Goal: Book appointment/travel/reservation

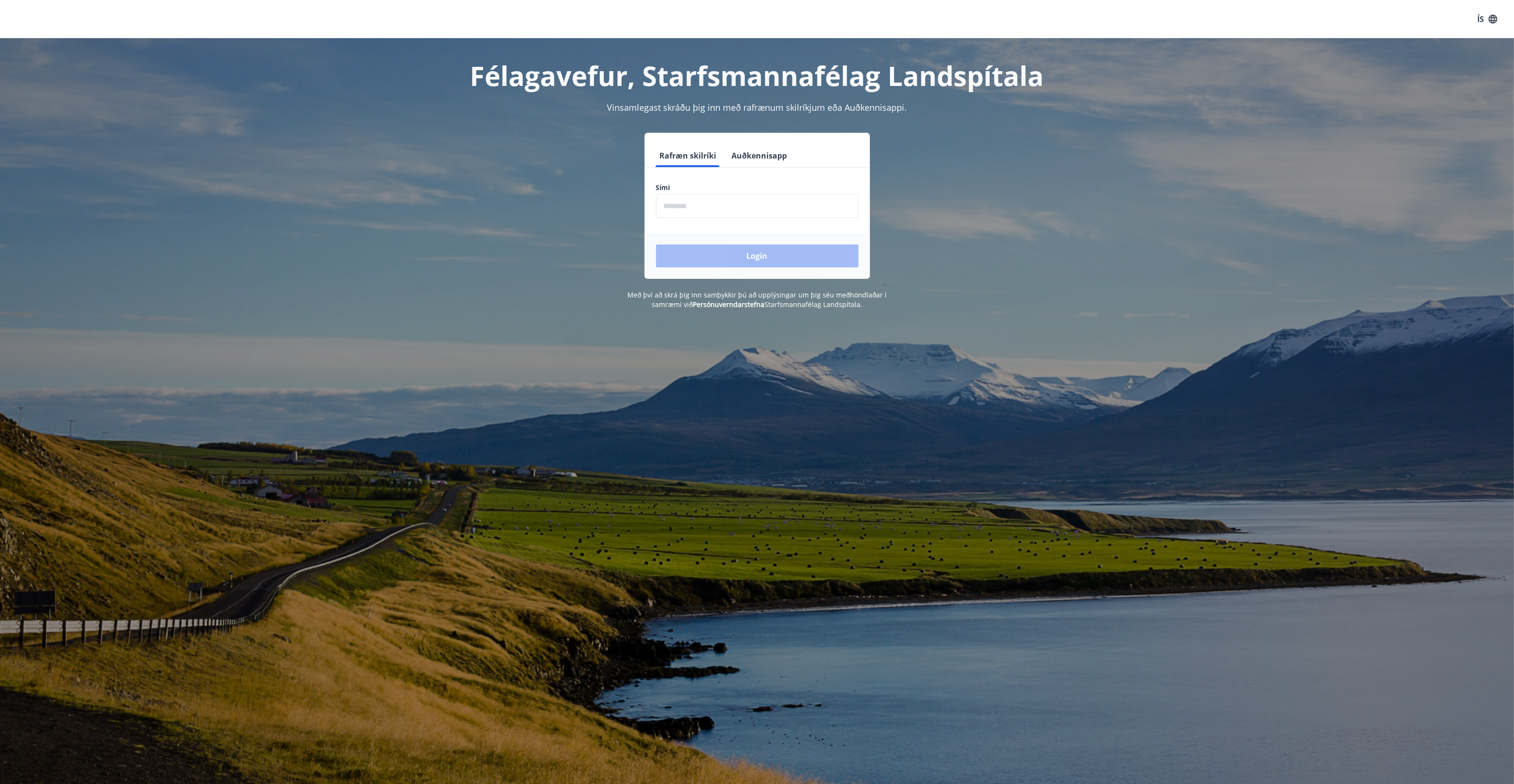
click at [723, 206] on input "phone" at bounding box center [757, 206] width 202 height 23
type input "********"
click at [728, 250] on button "Login" at bounding box center [757, 256] width 202 height 23
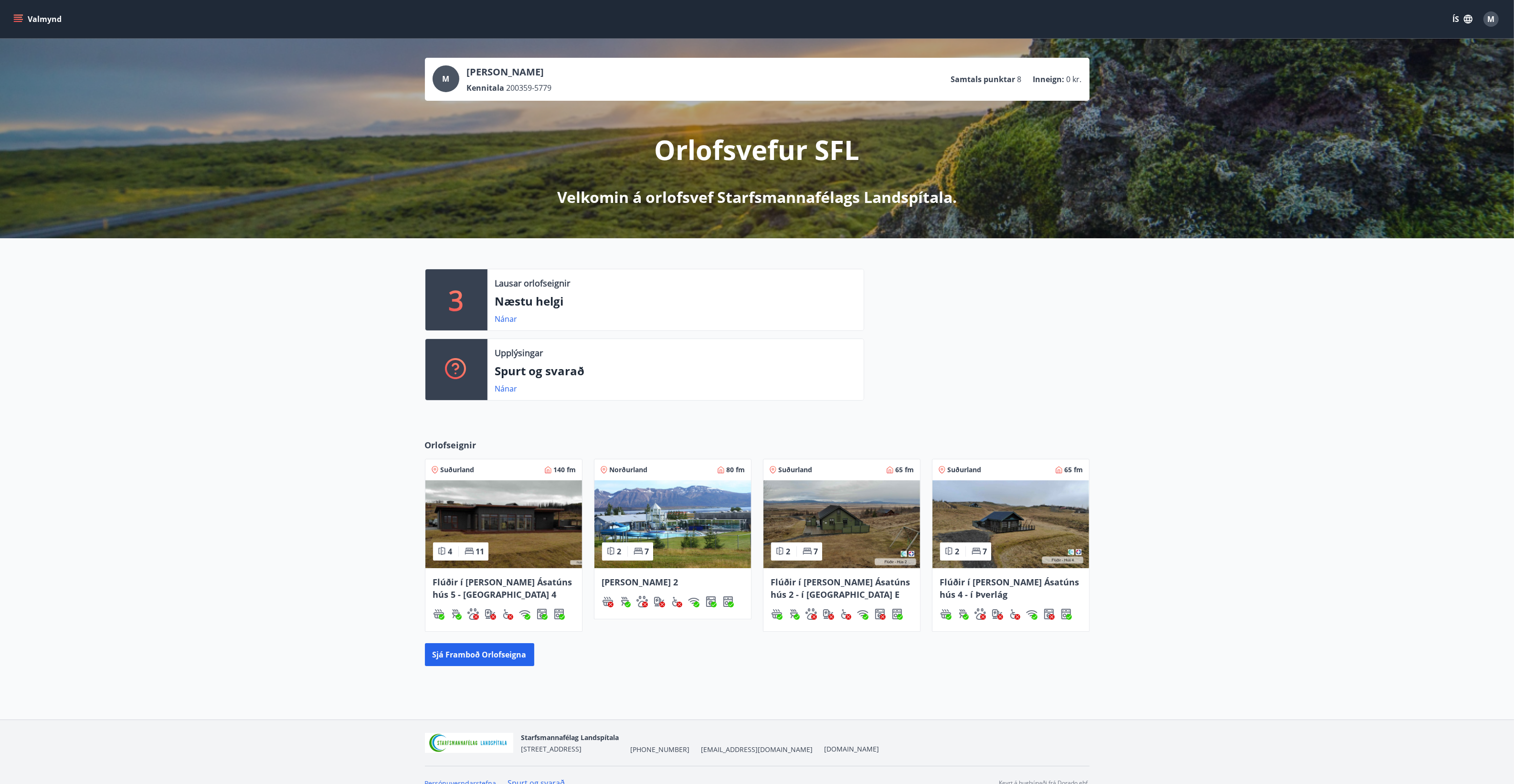
click at [23, 16] on button "Valmynd" at bounding box center [38, 19] width 54 height 17
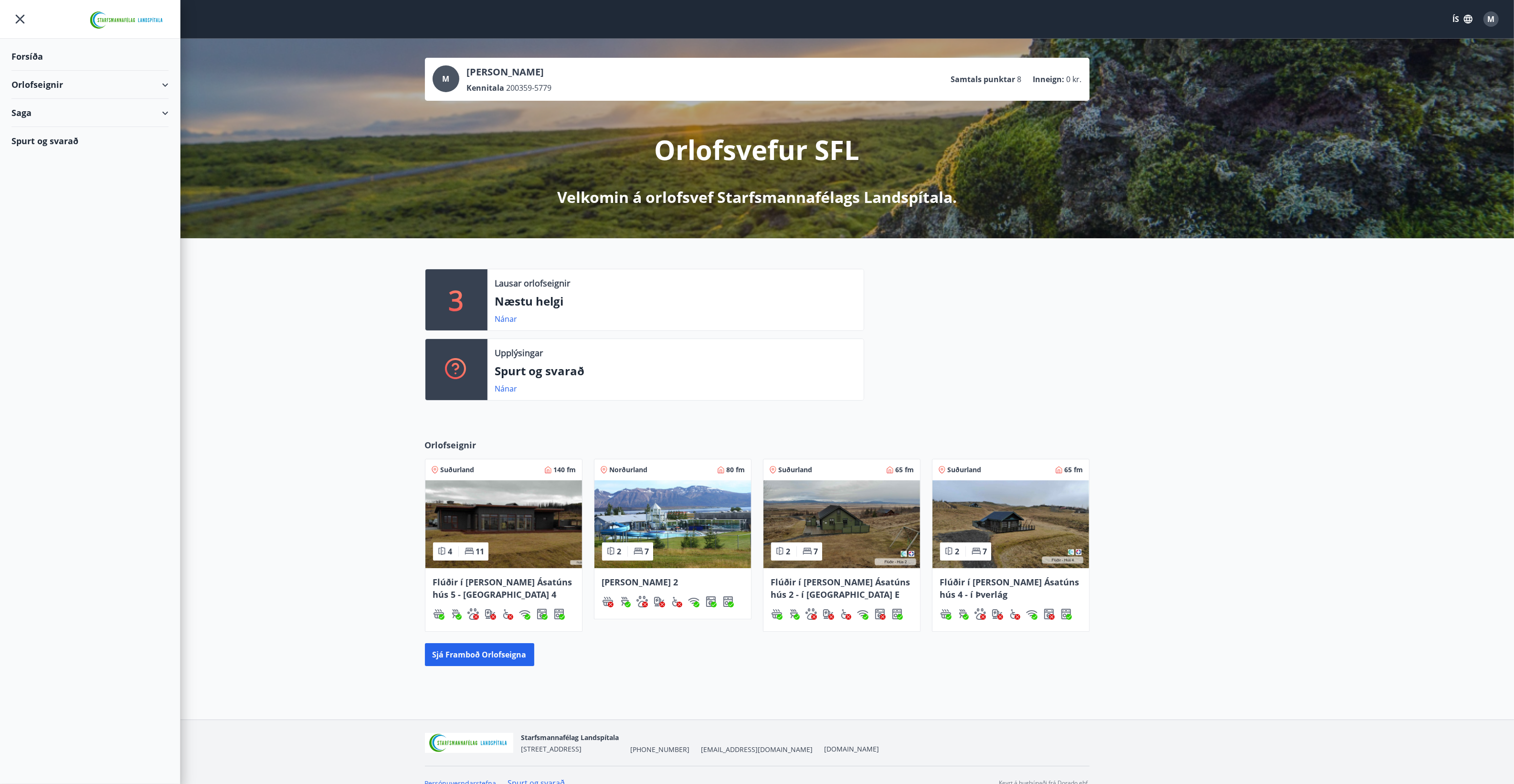
click at [34, 82] on div "Orlofseignir" at bounding box center [90, 84] width 157 height 28
click at [34, 106] on div "Framboð" at bounding box center [90, 109] width 142 height 20
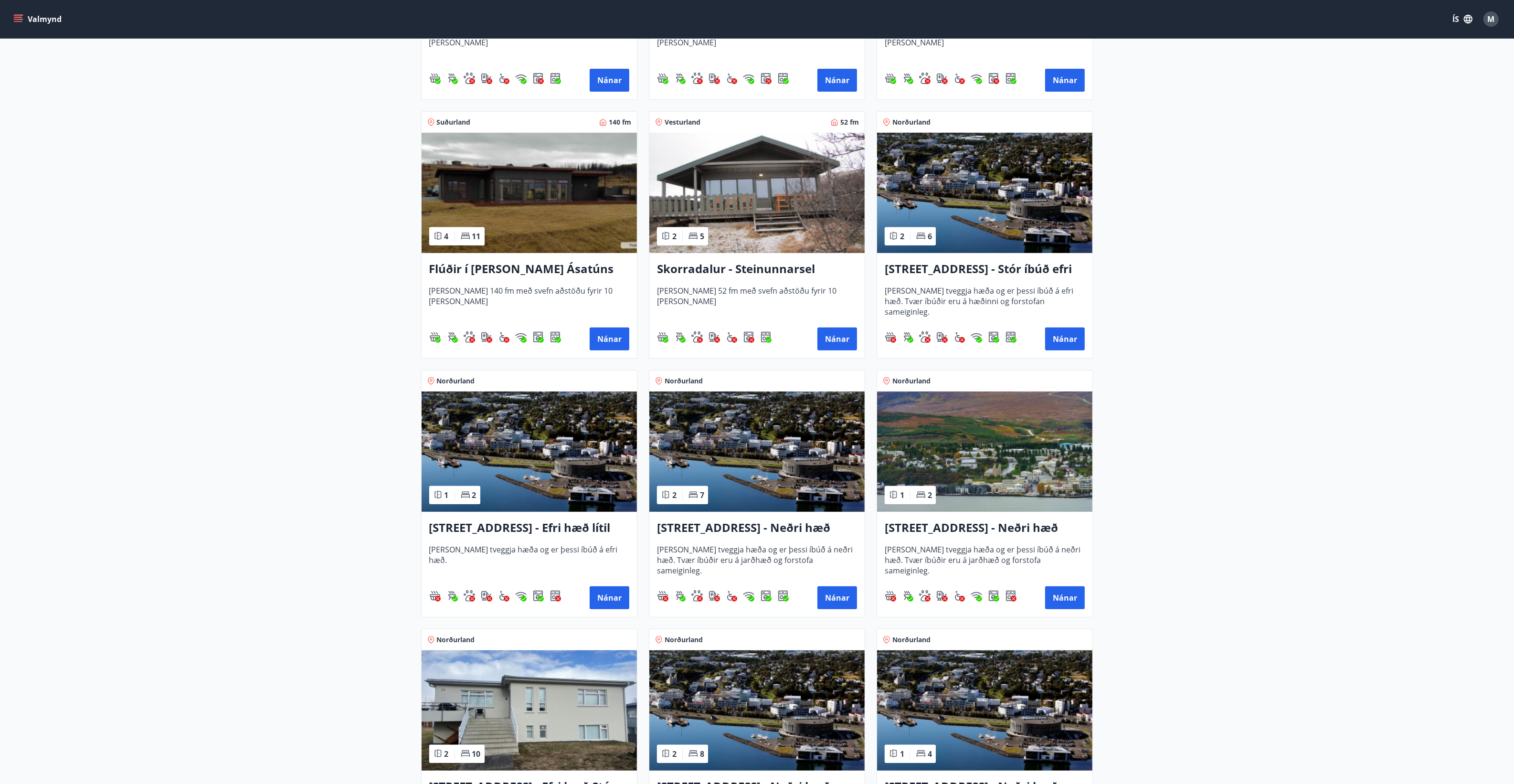
scroll to position [716, 0]
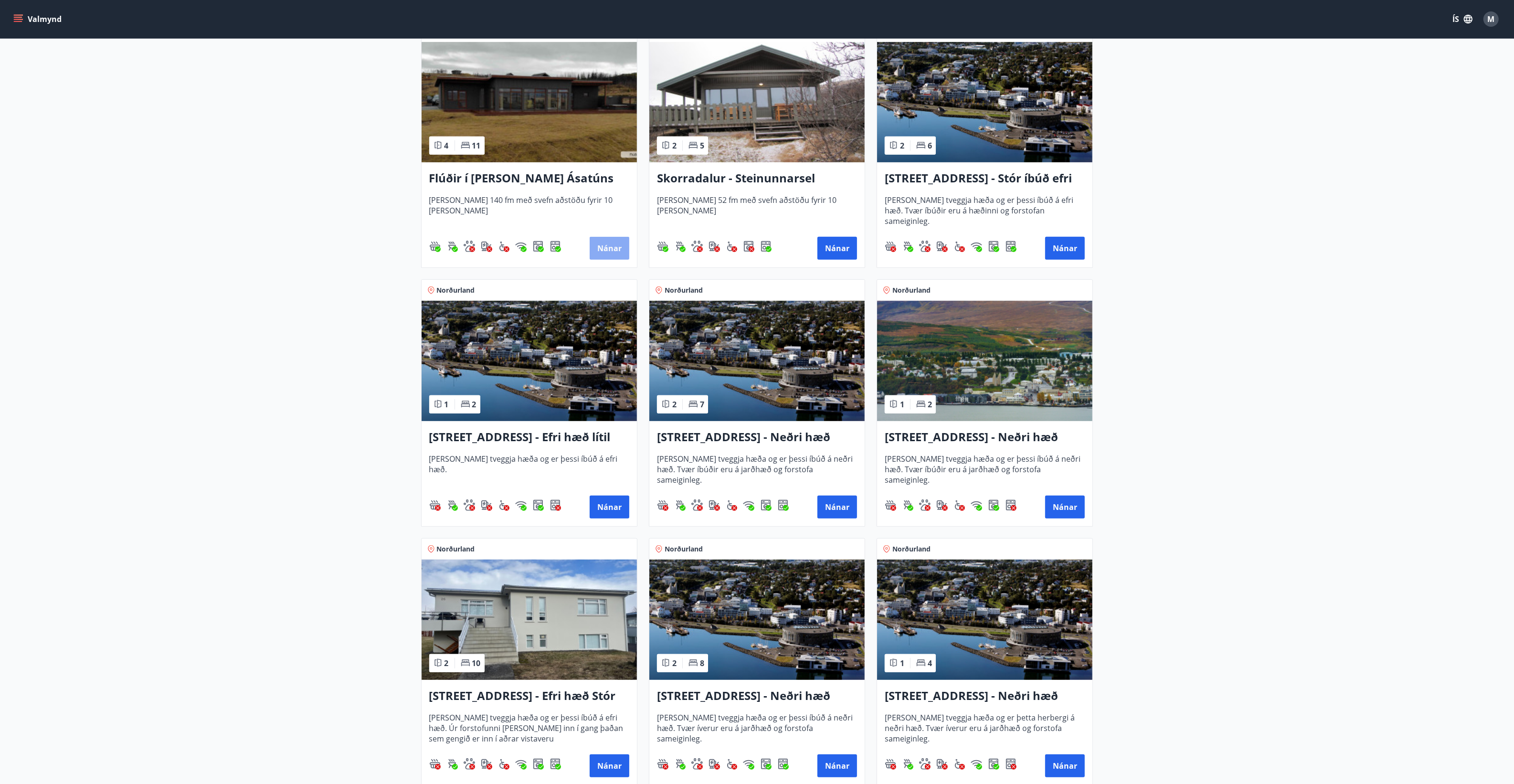
click at [603, 248] on button "Nánar" at bounding box center [609, 248] width 40 height 23
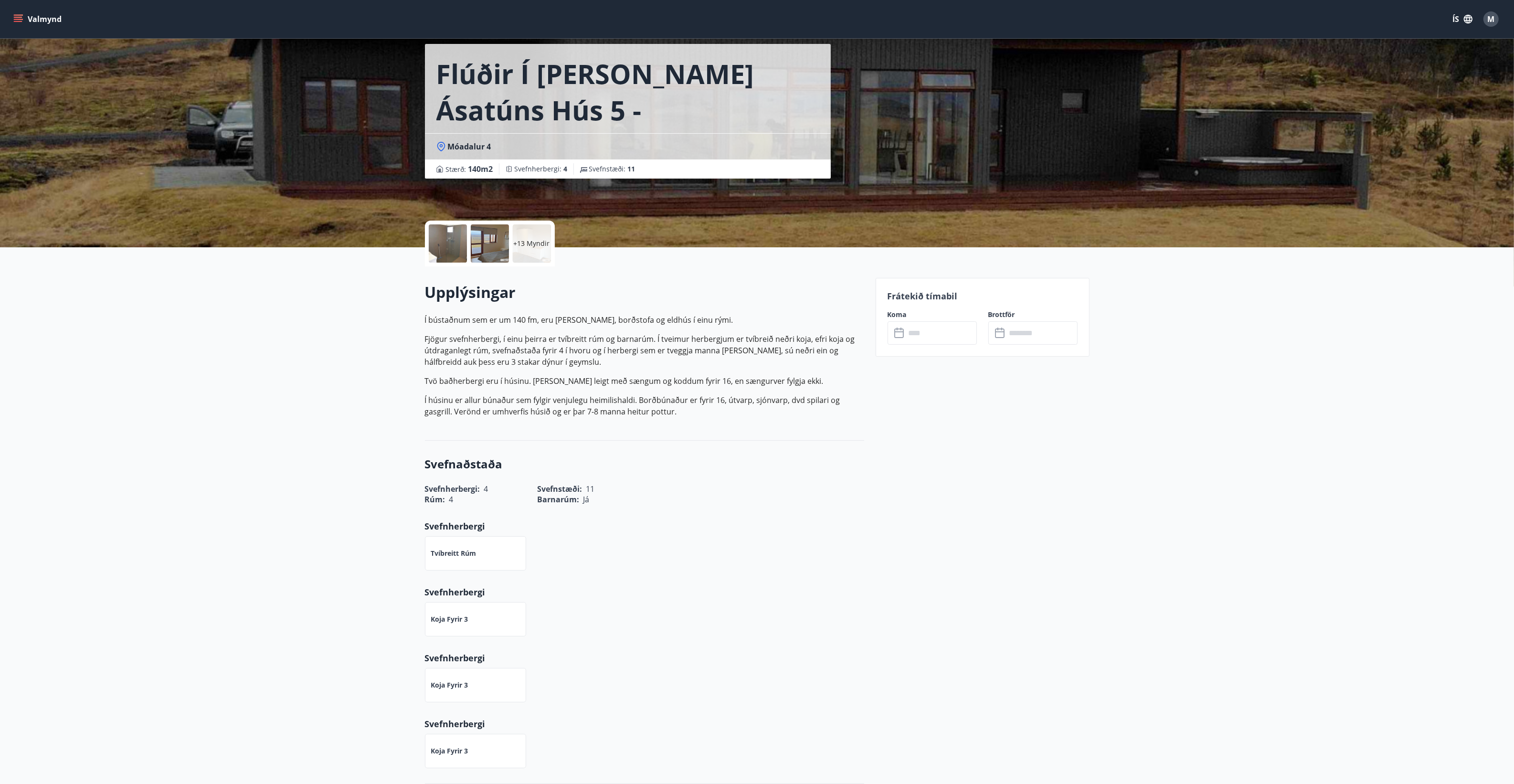
scroll to position [26, 0]
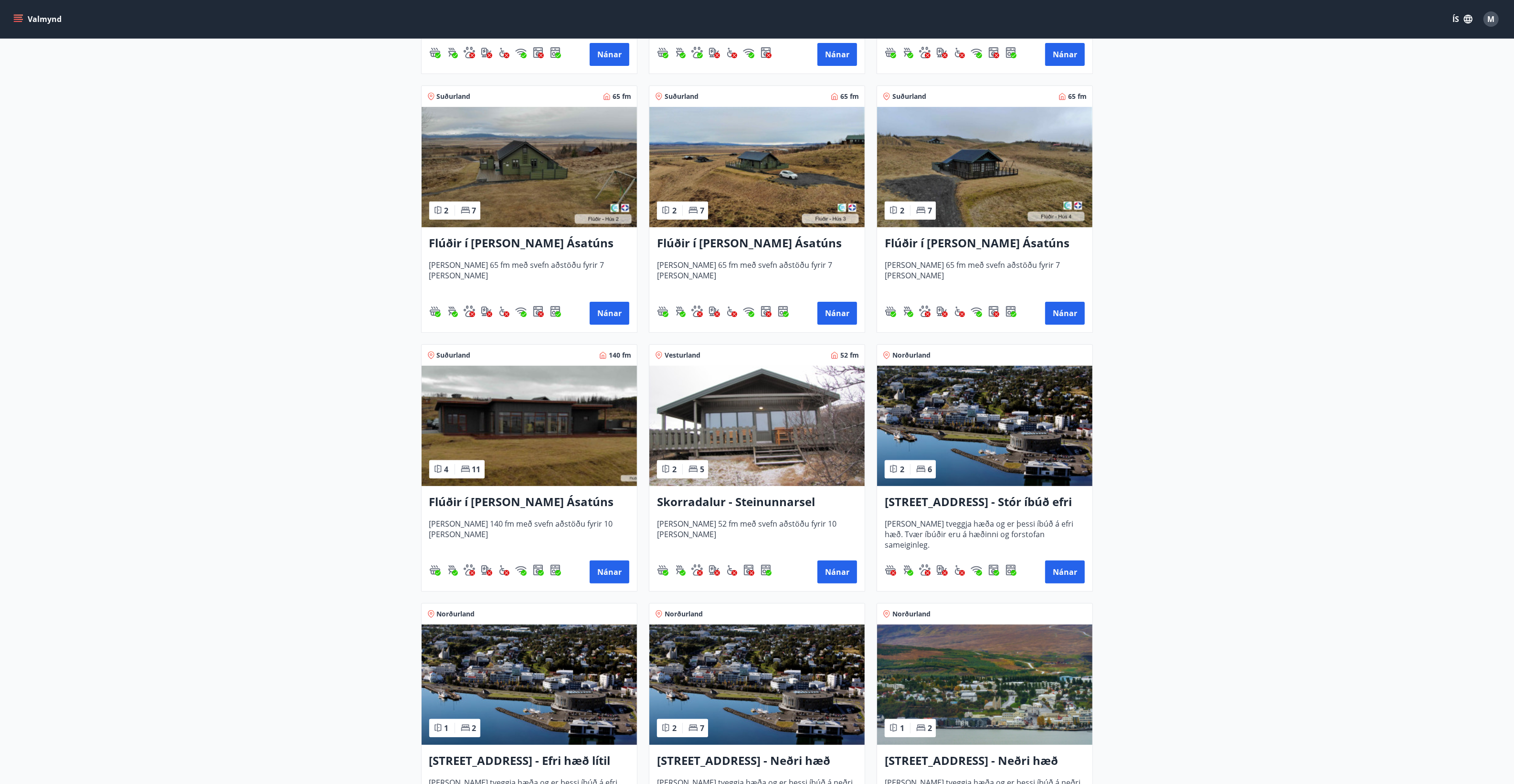
scroll to position [419, 0]
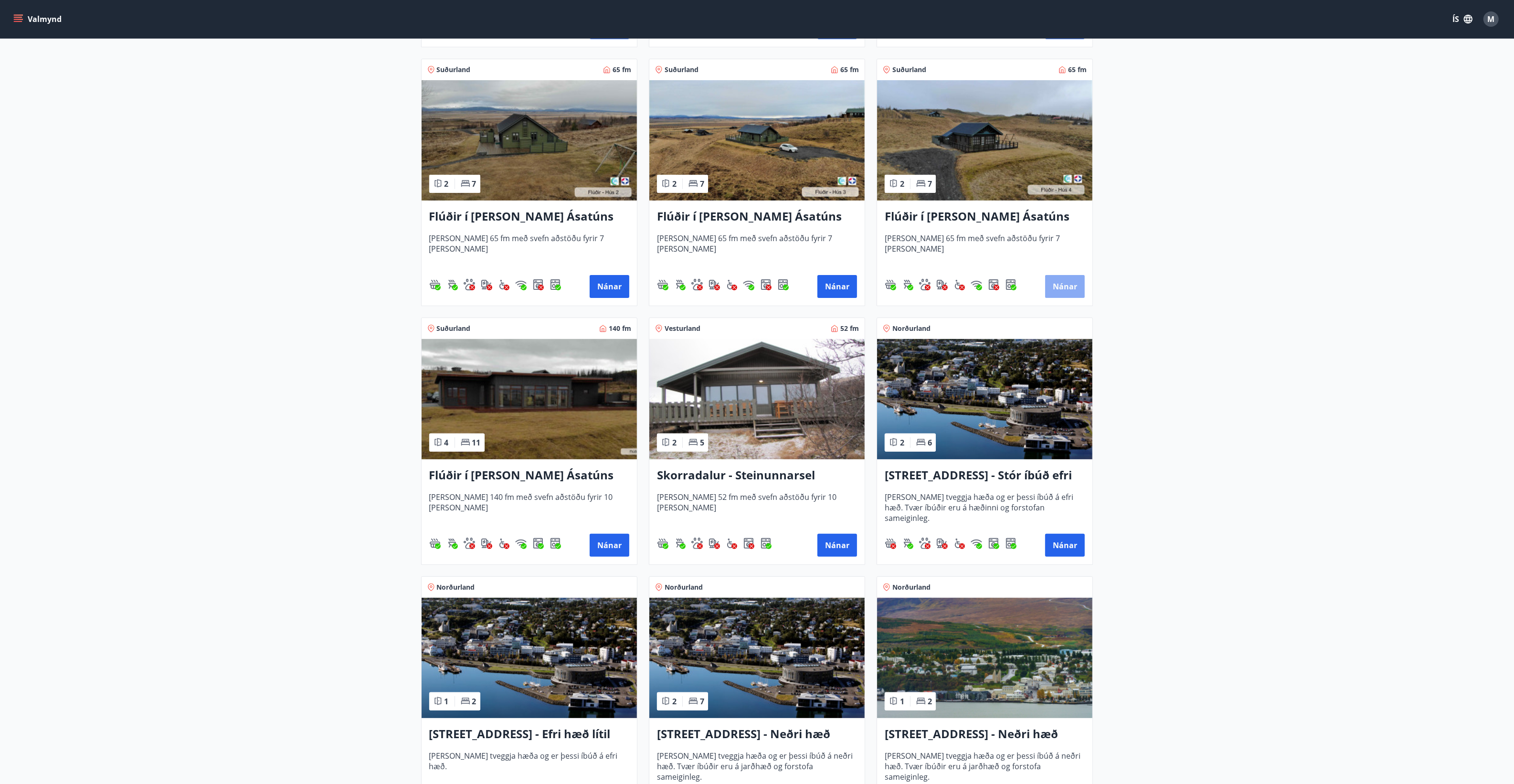
click at [1066, 284] on button "Nánar" at bounding box center [1064, 286] width 40 height 23
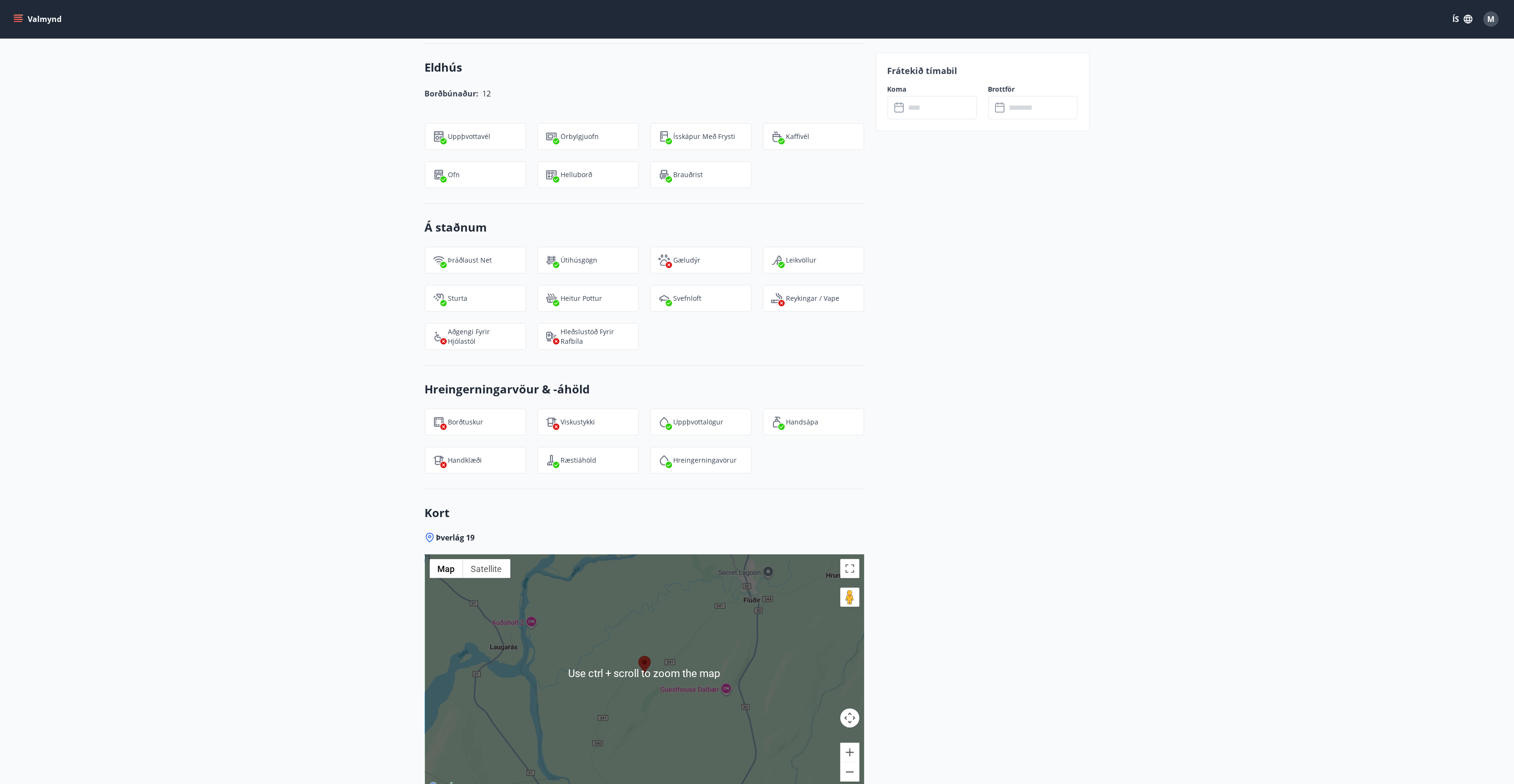
scroll to position [1036, 0]
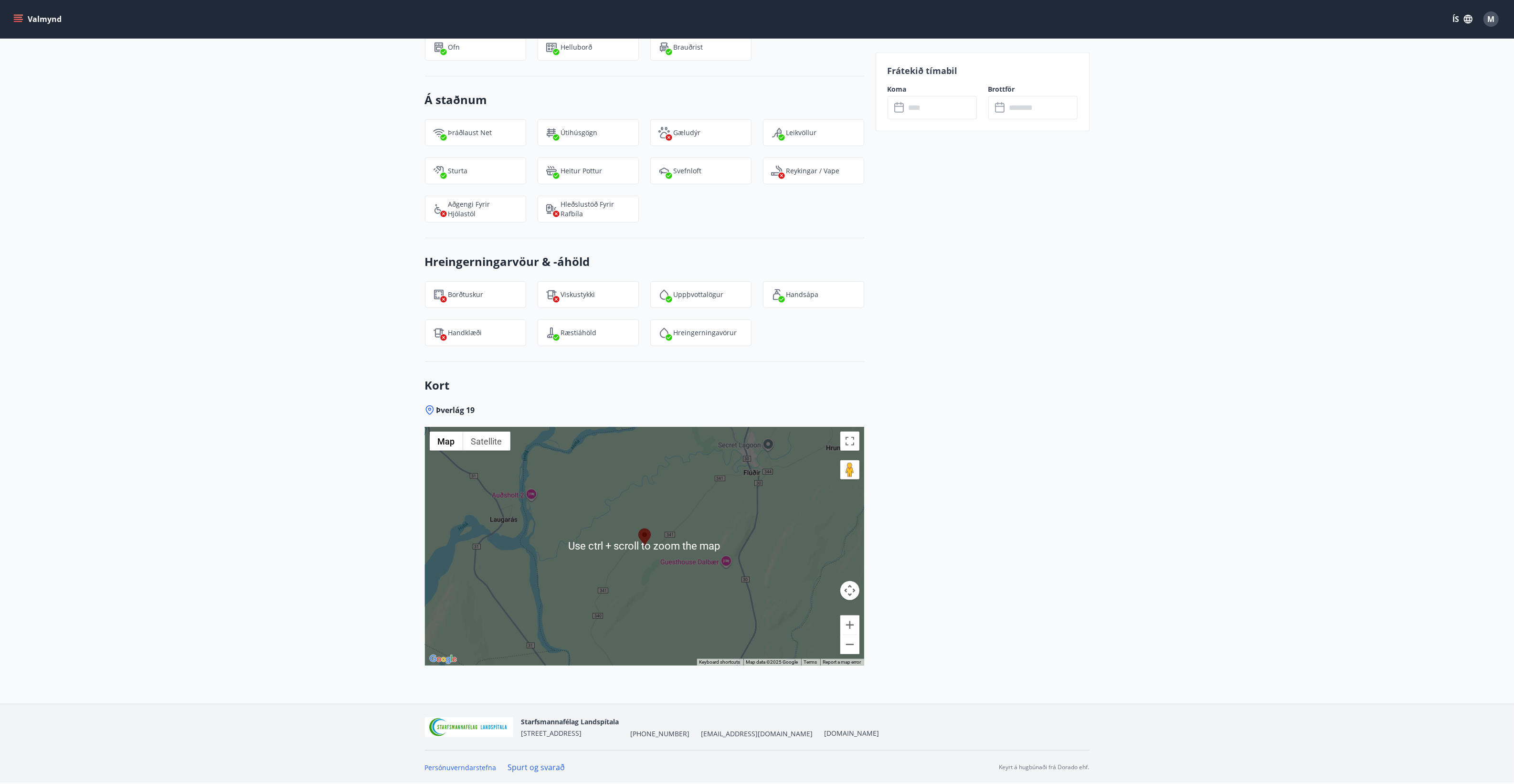
click at [846, 437] on button "Toggle fullscreen view" at bounding box center [850, 441] width 19 height 19
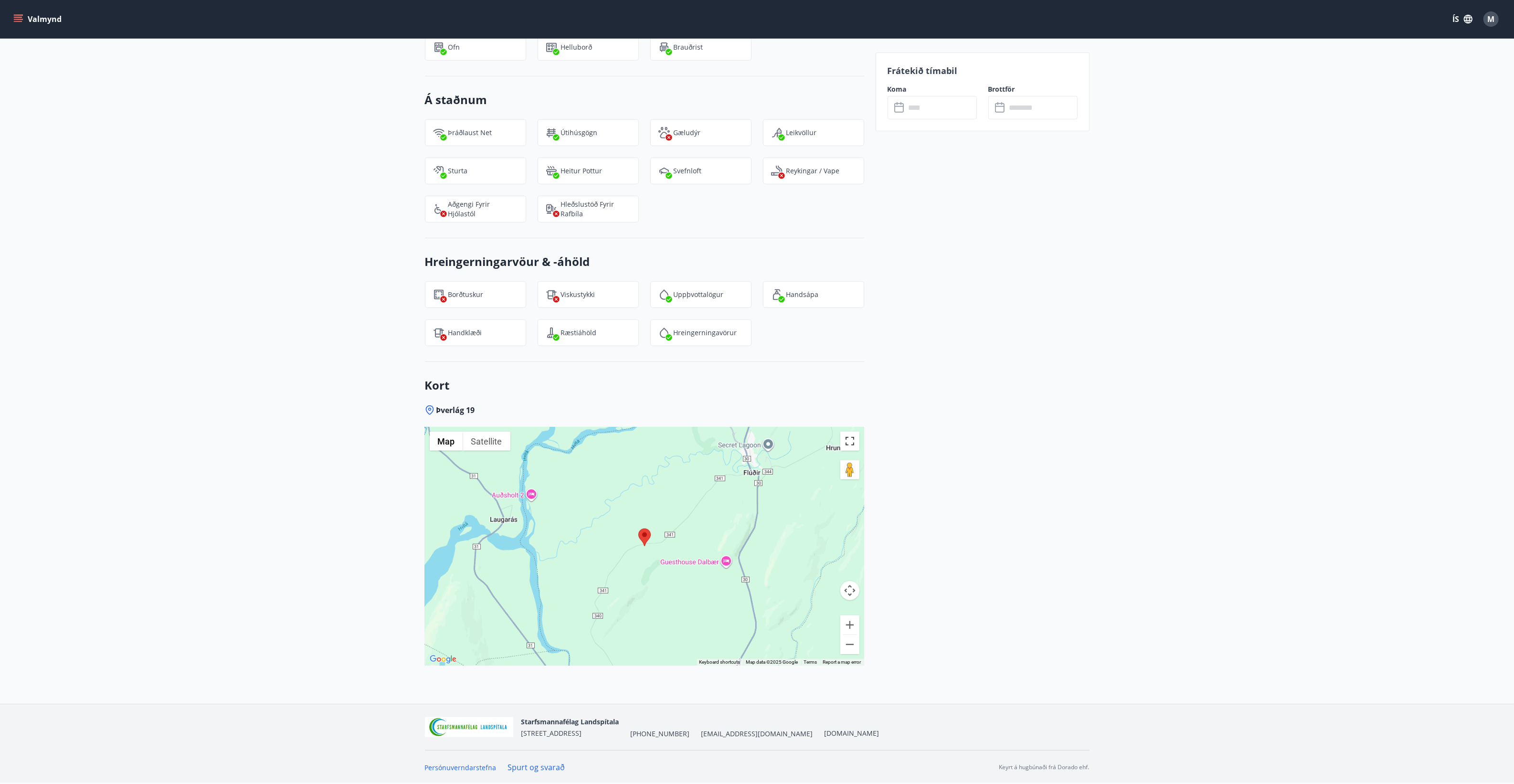
scroll to position [961, 0]
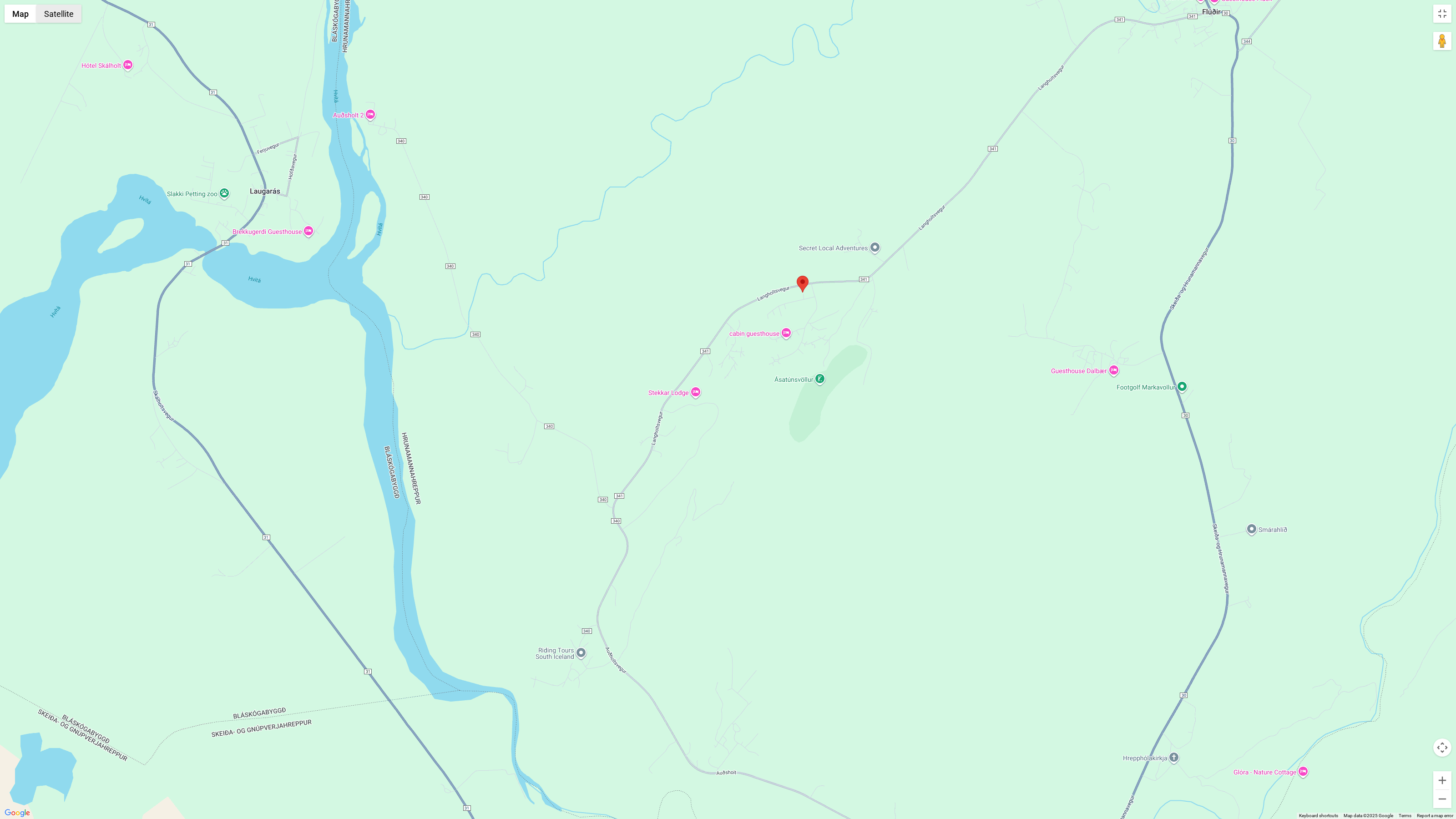
click at [55, 18] on button "Satellite" at bounding box center [59, 14] width 45 height 18
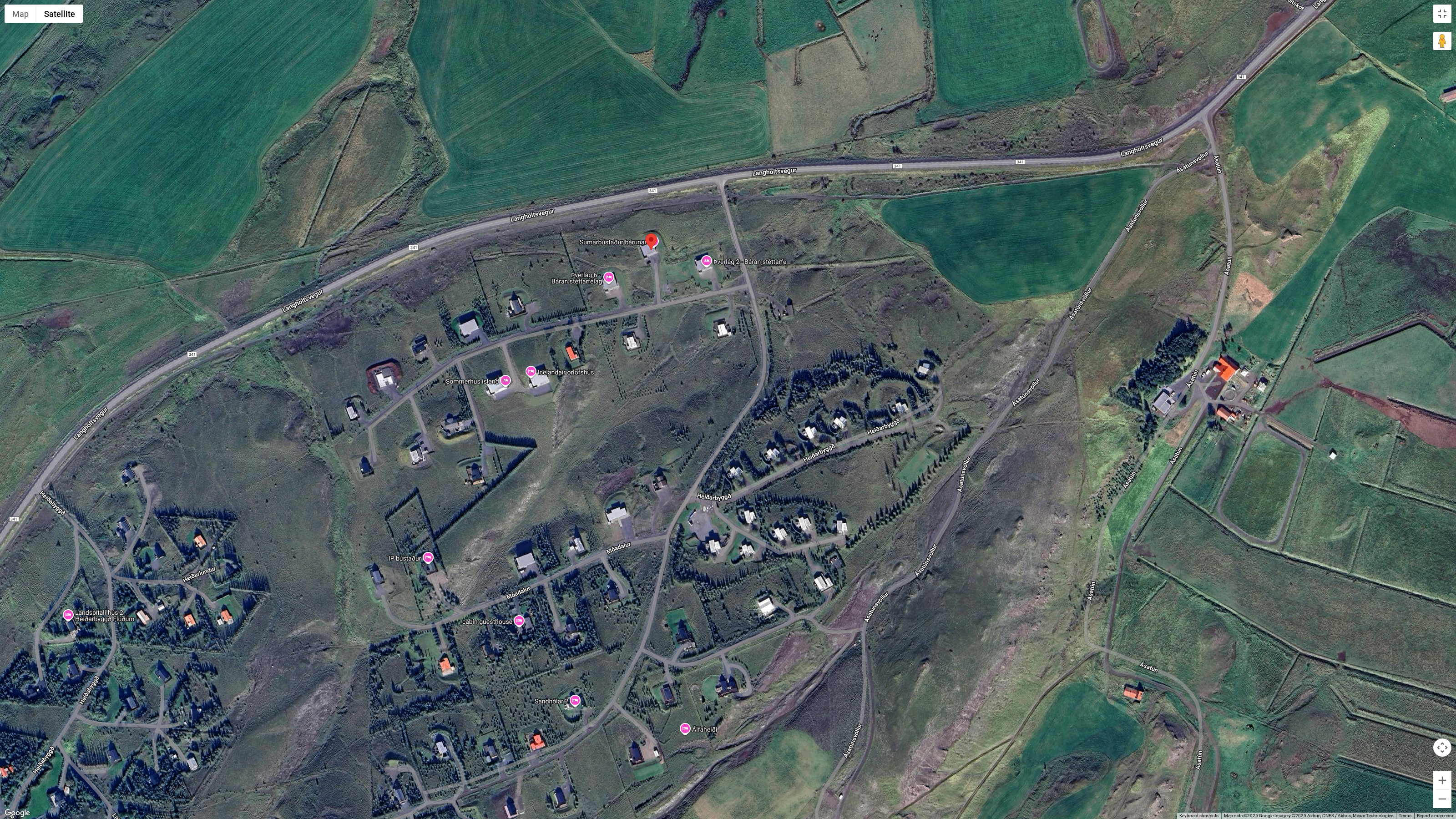
drag, startPoint x: 582, startPoint y: 205, endPoint x: 674, endPoint y: 372, distance: 190.7
click at [674, 372] on div at bounding box center [728, 409] width 1456 height 819
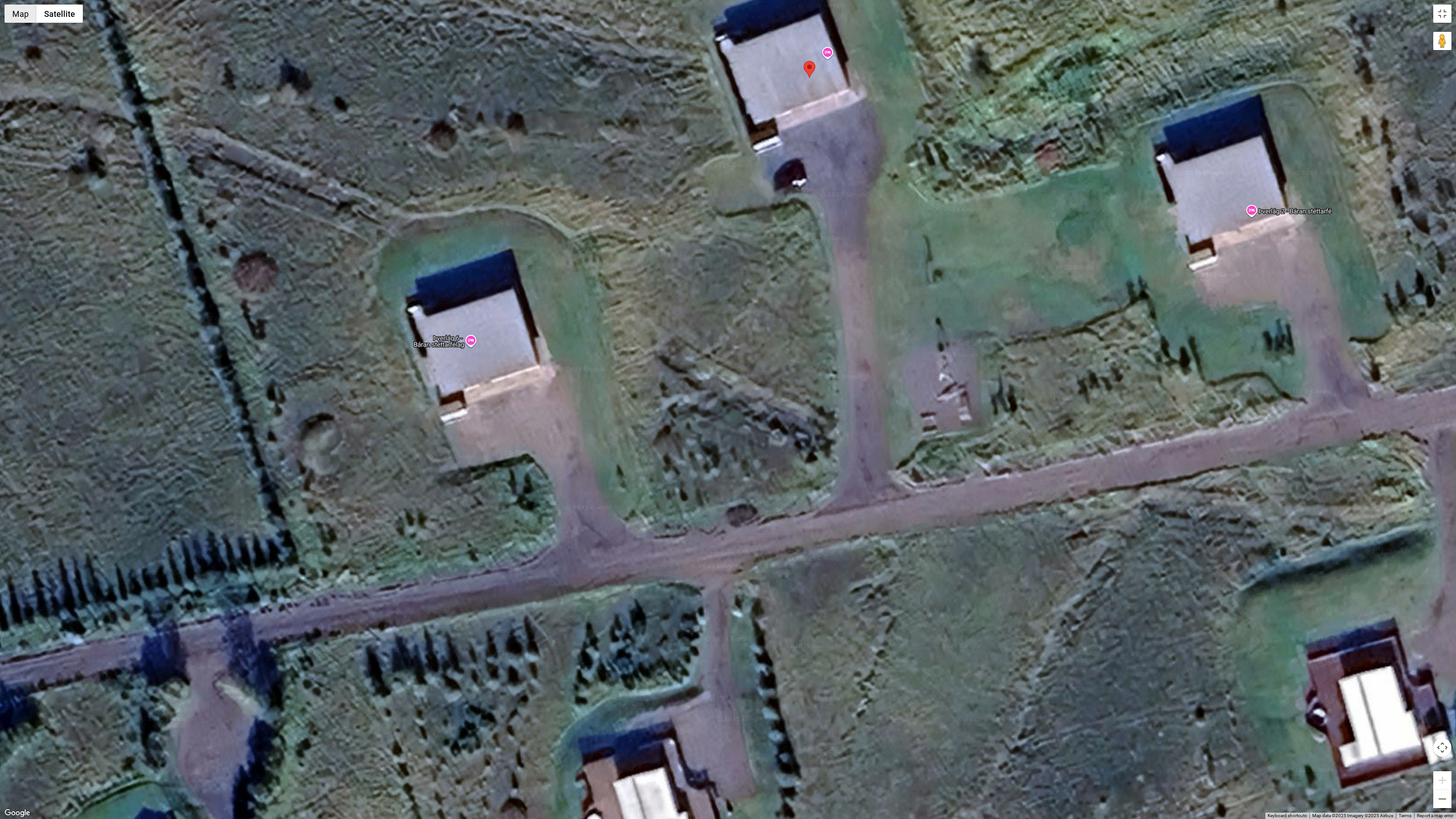
click at [21, 12] on button "Map" at bounding box center [20, 14] width 32 height 18
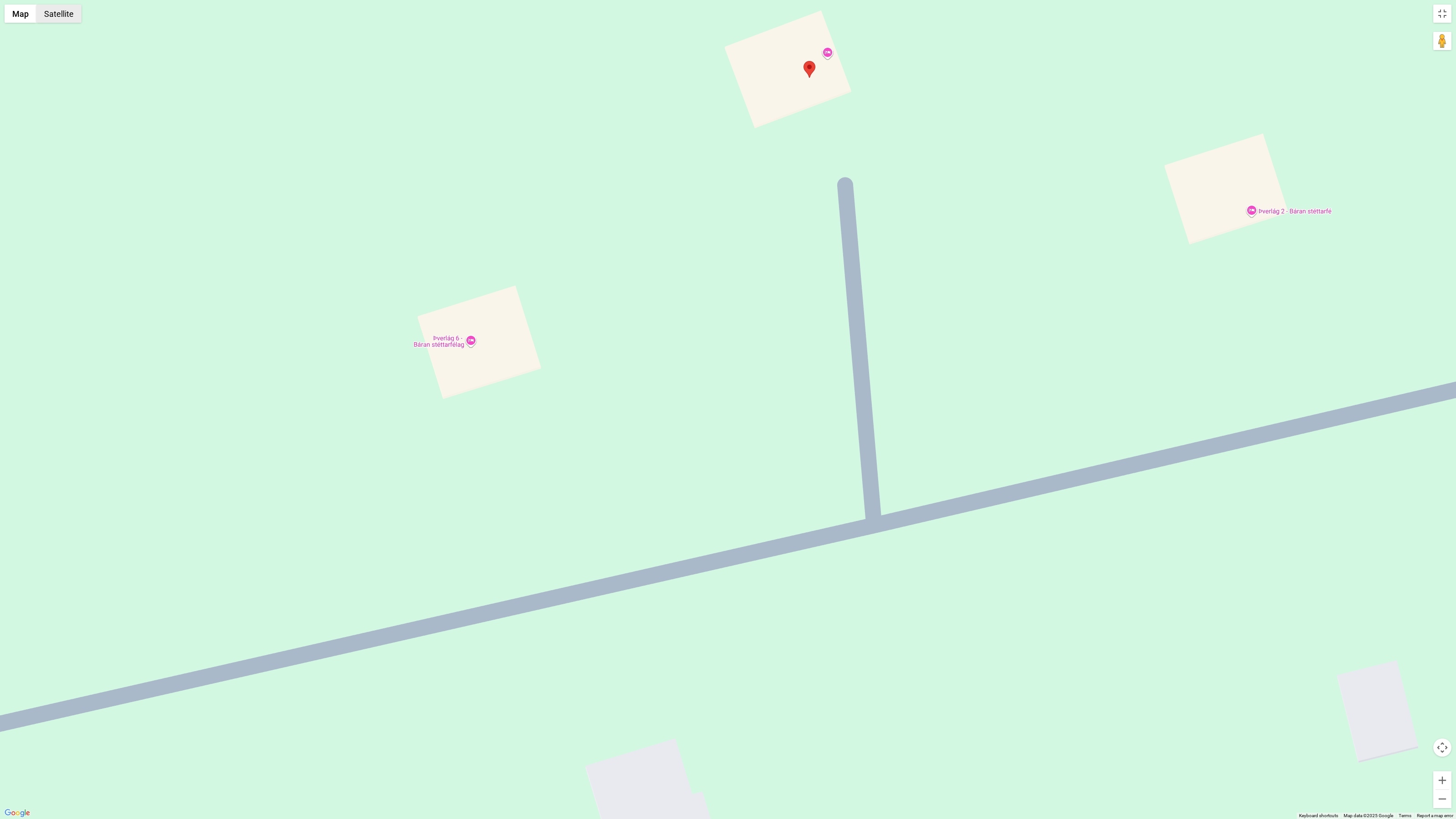
click at [62, 11] on button "Satellite" at bounding box center [59, 14] width 45 height 18
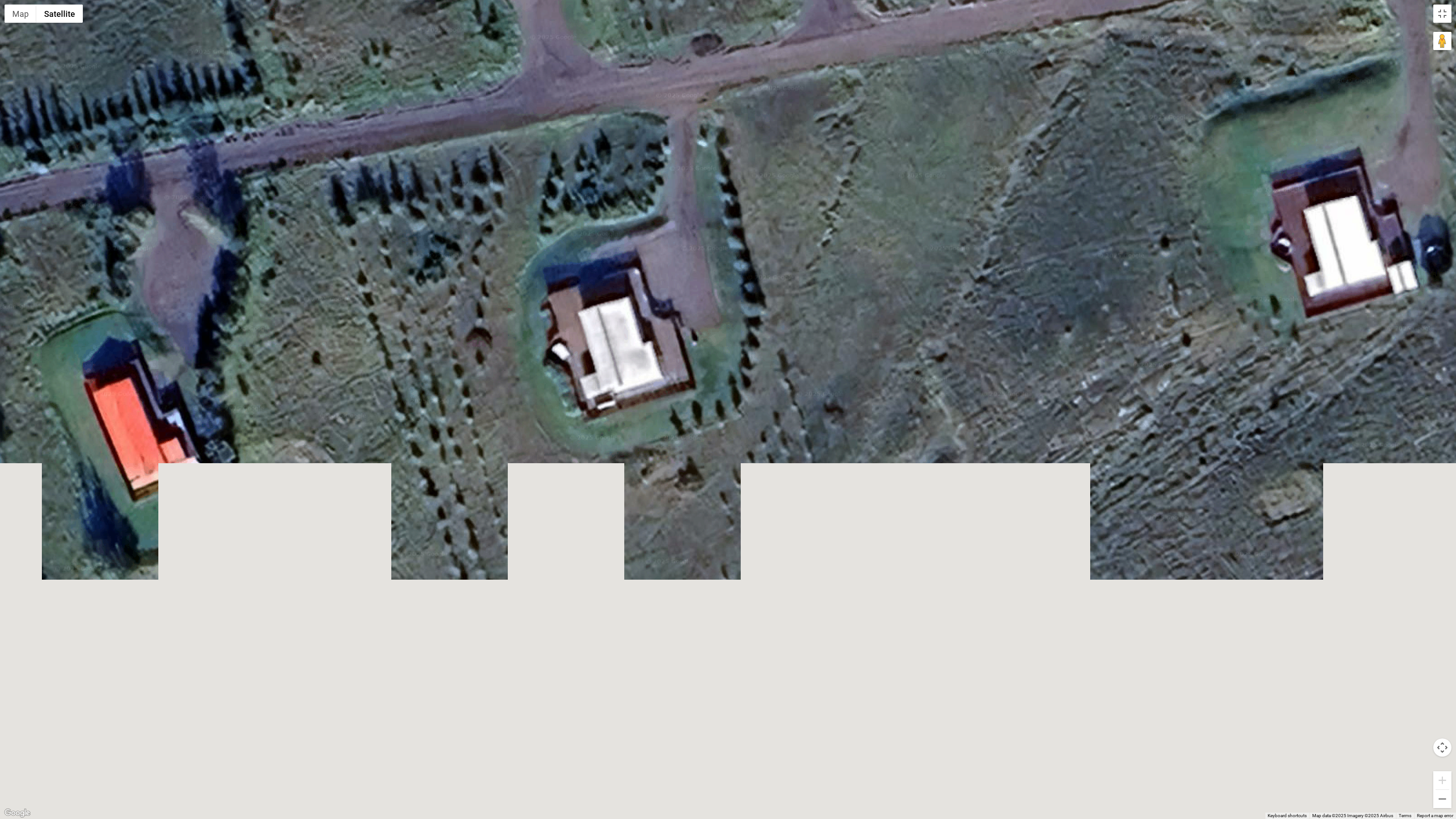
drag, startPoint x: 988, startPoint y: 531, endPoint x: 952, endPoint y: 60, distance: 472.4
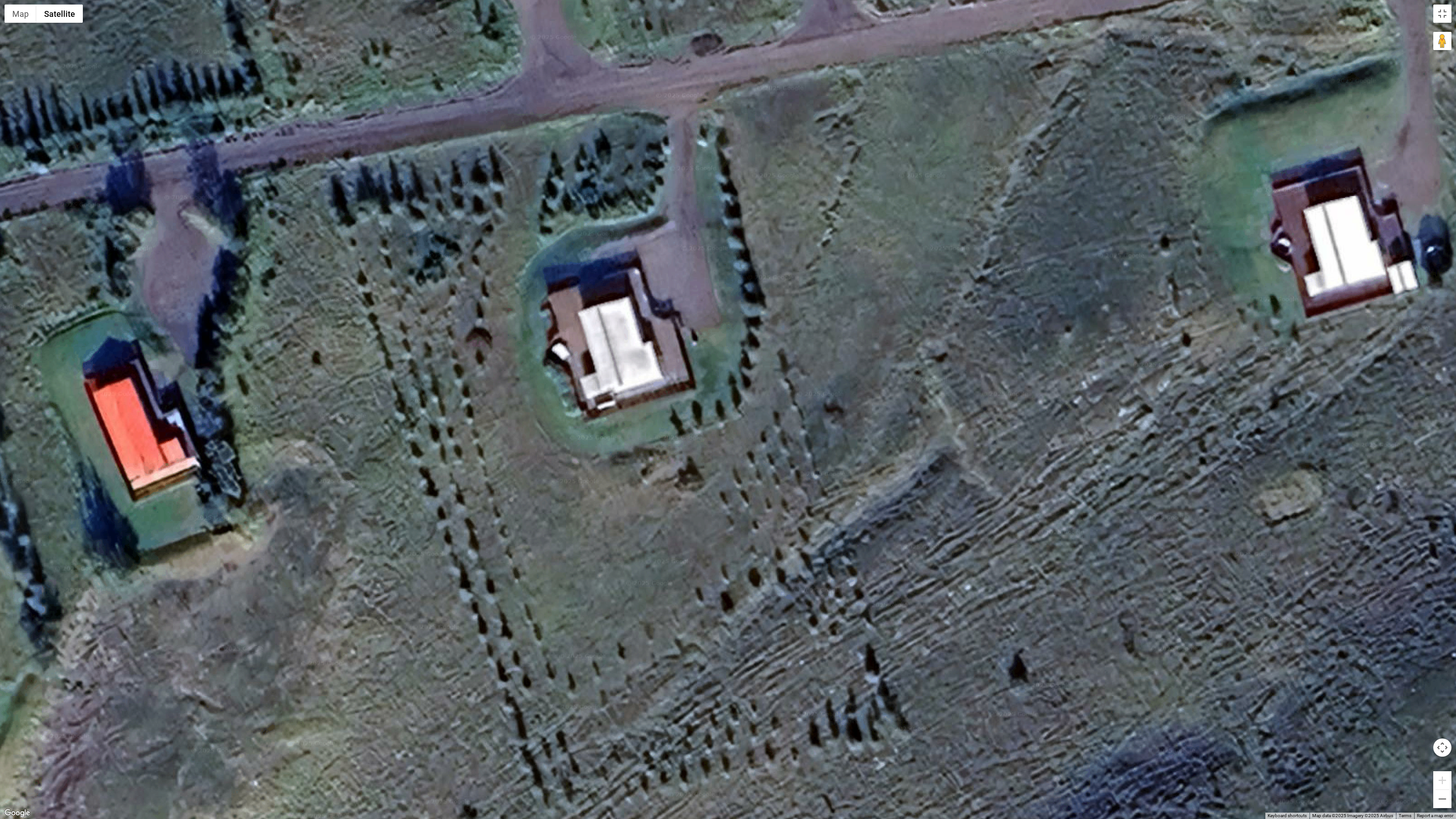
click at [952, 60] on div at bounding box center [728, 409] width 1456 height 819
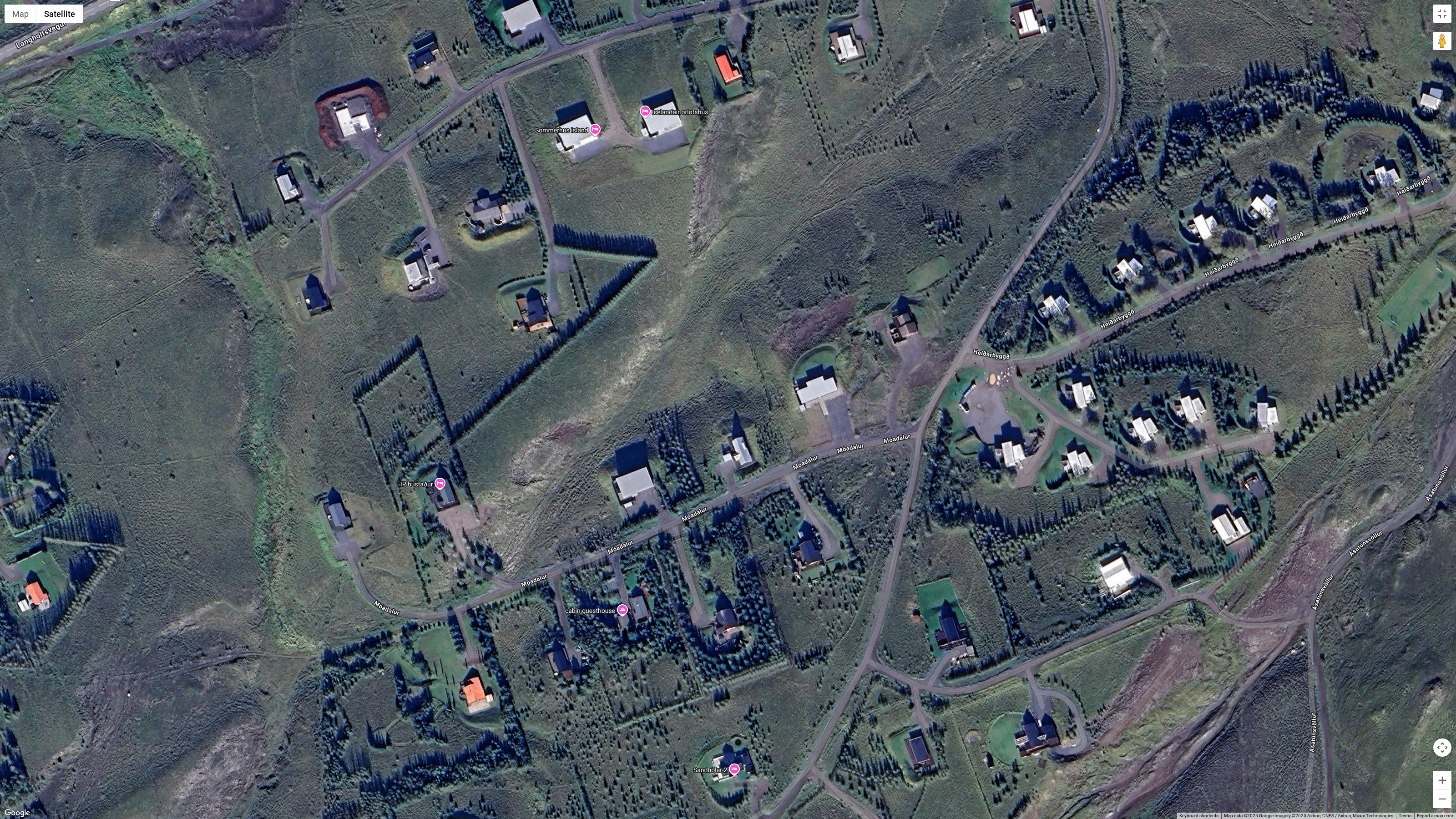
drag, startPoint x: 839, startPoint y: 430, endPoint x: 818, endPoint y: 344, distance: 88.5
click at [818, 344] on div at bounding box center [728, 409] width 1456 height 819
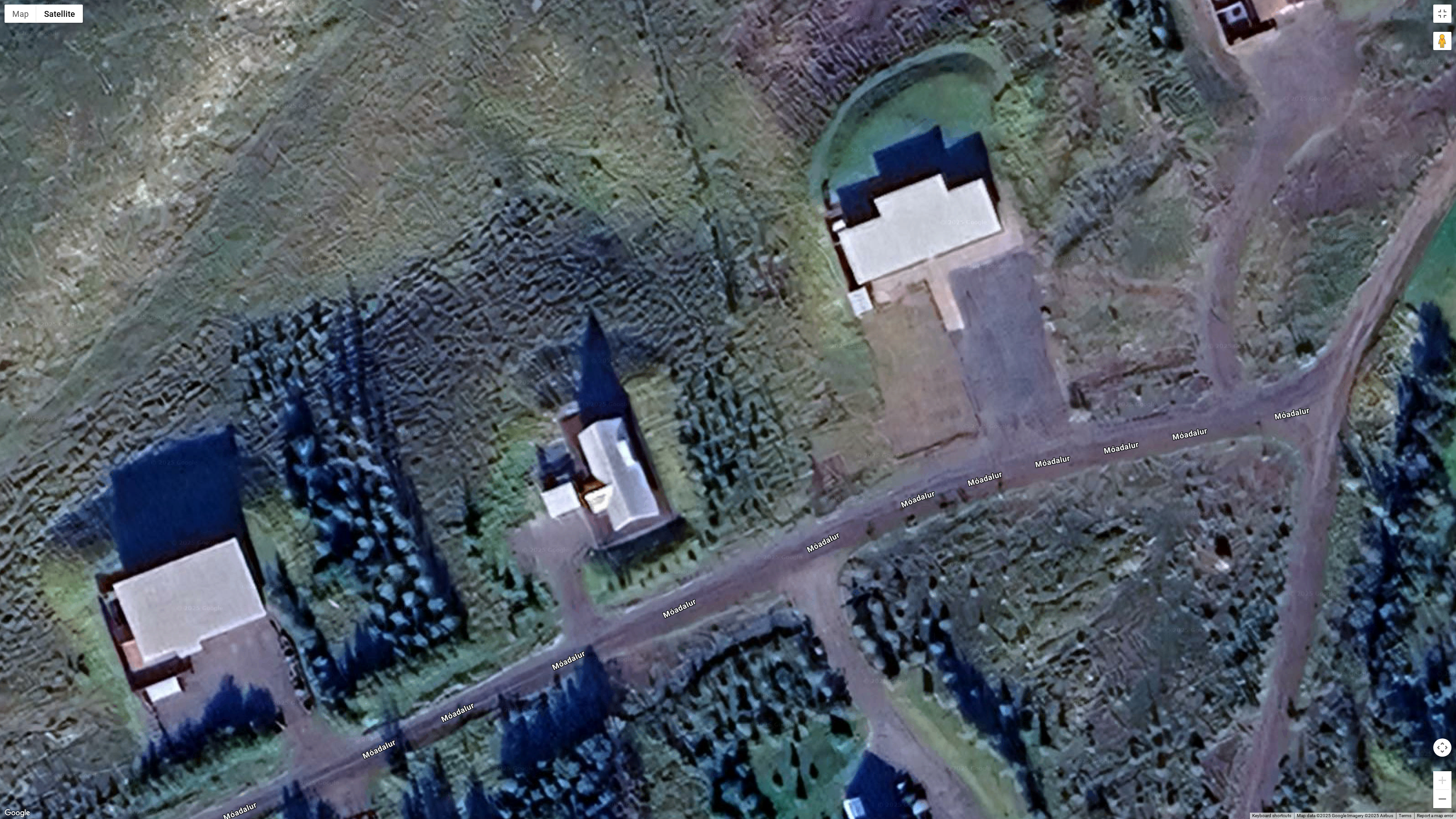
drag, startPoint x: 839, startPoint y: 491, endPoint x: 1033, endPoint y: 318, distance: 259.9
click at [1033, 318] on div at bounding box center [728, 409] width 1456 height 819
click at [17, 15] on button "Map" at bounding box center [20, 14] width 32 height 18
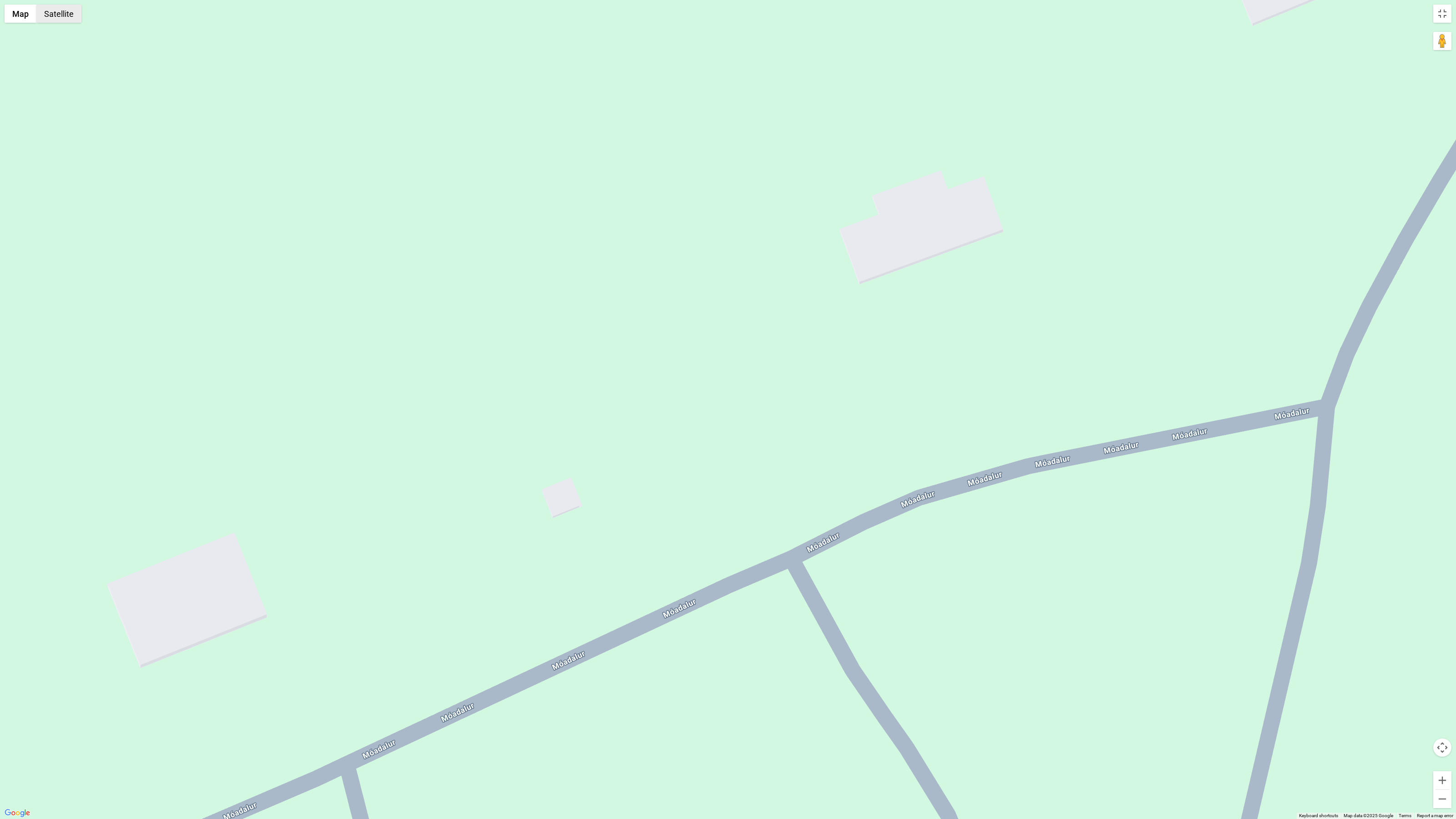
click at [60, 12] on button "Satellite" at bounding box center [59, 14] width 45 height 18
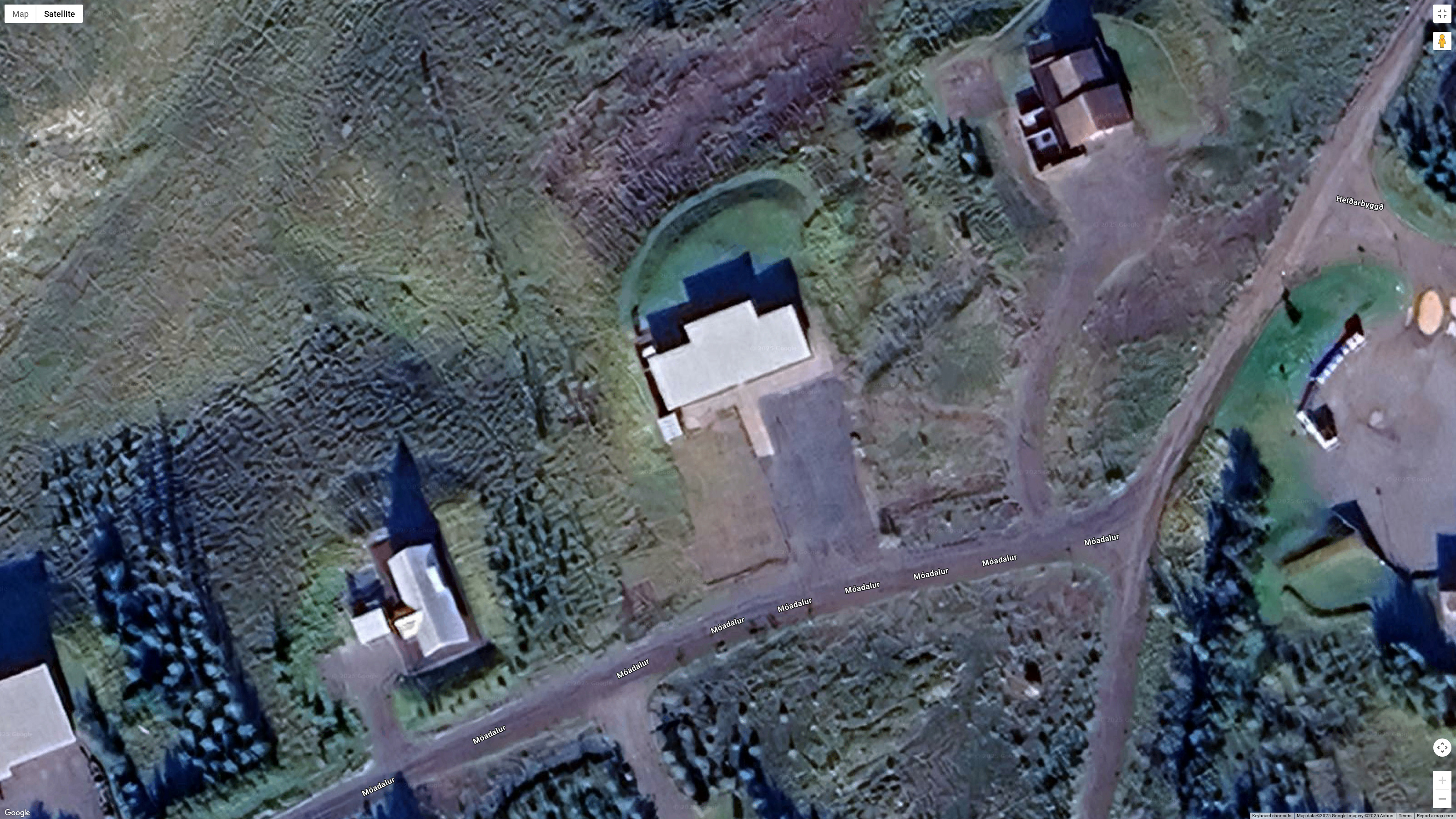
drag, startPoint x: 1079, startPoint y: 310, endPoint x: 886, endPoint y: 437, distance: 231.0
click at [886, 437] on div at bounding box center [728, 409] width 1456 height 819
click at [1447, 12] on button "Toggle fullscreen view" at bounding box center [1442, 14] width 18 height 18
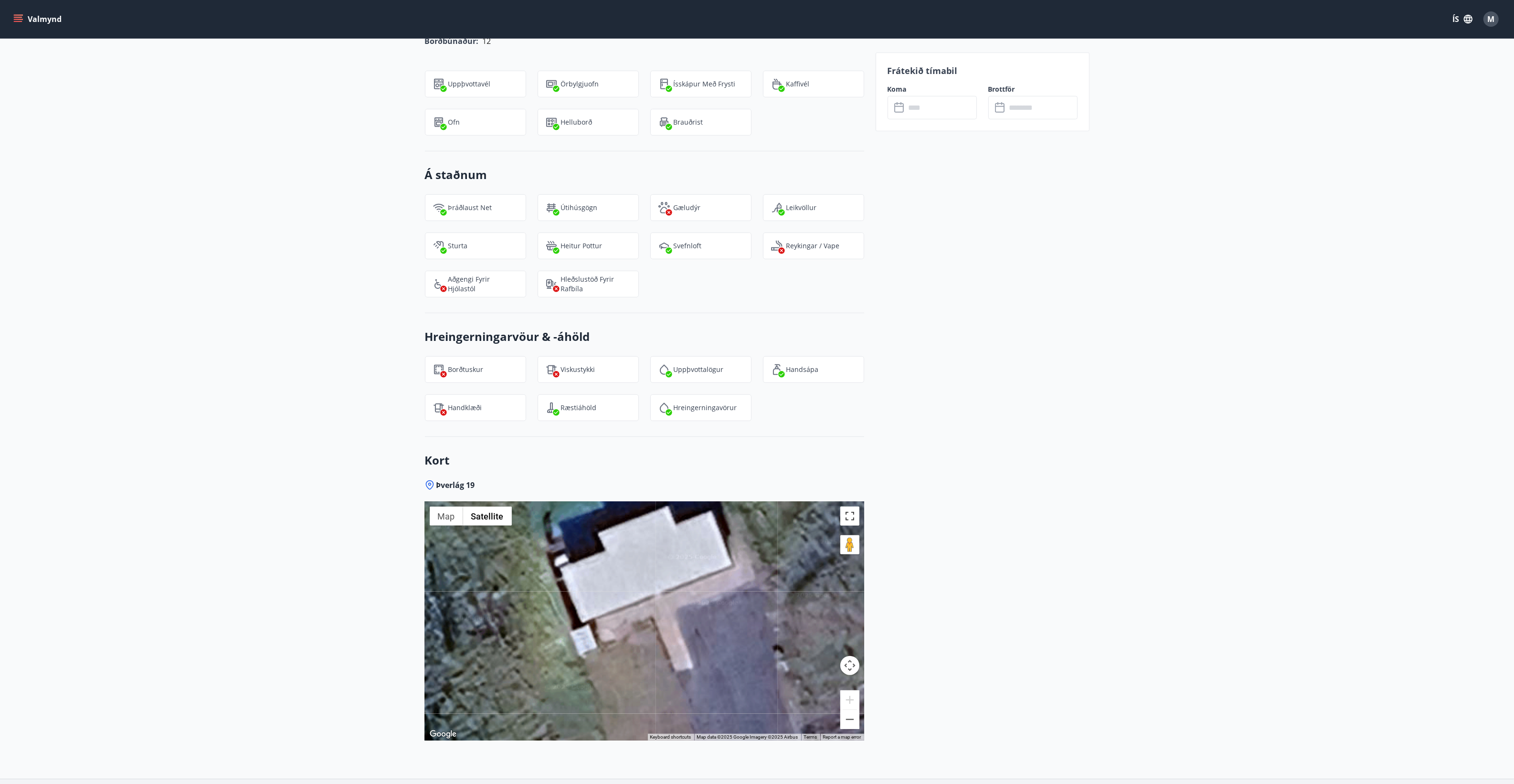
click at [851, 517] on button "Toggle fullscreen view" at bounding box center [850, 516] width 19 height 19
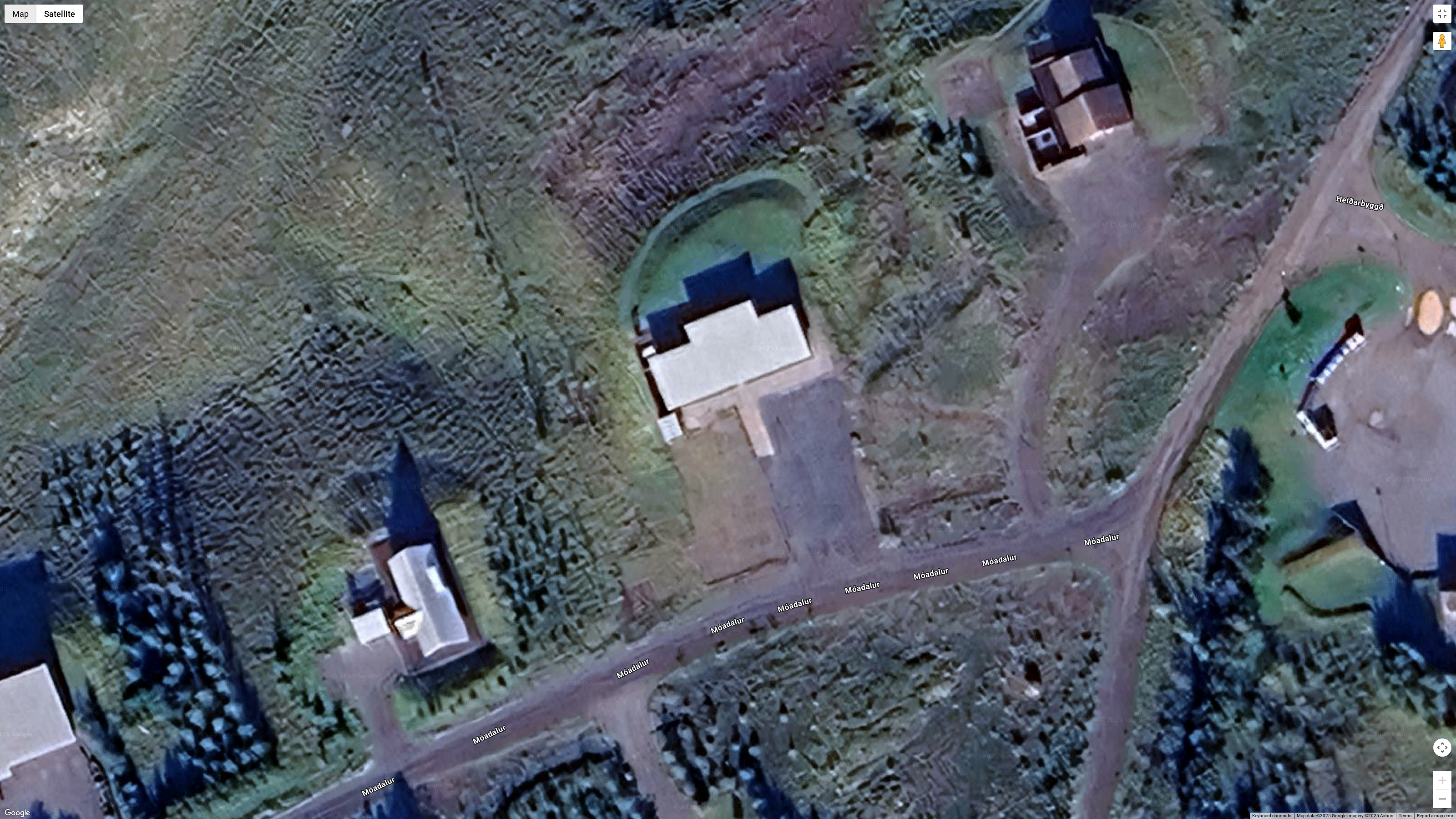
click at [16, 20] on button "Map" at bounding box center [20, 14] width 32 height 18
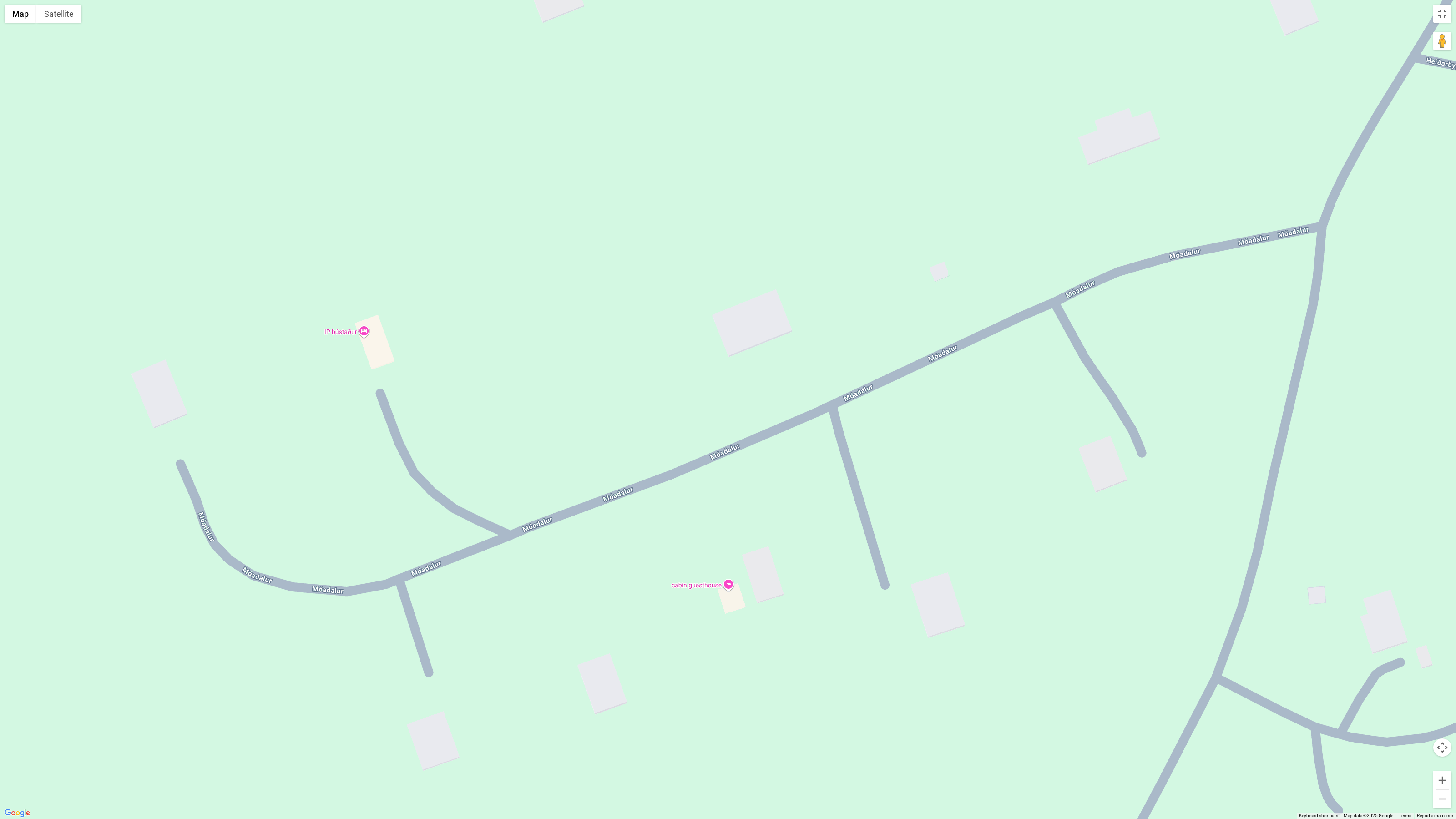
drag, startPoint x: 526, startPoint y: 524, endPoint x: 925, endPoint y: 323, distance: 446.8
click at [925, 323] on div at bounding box center [728, 409] width 1456 height 819
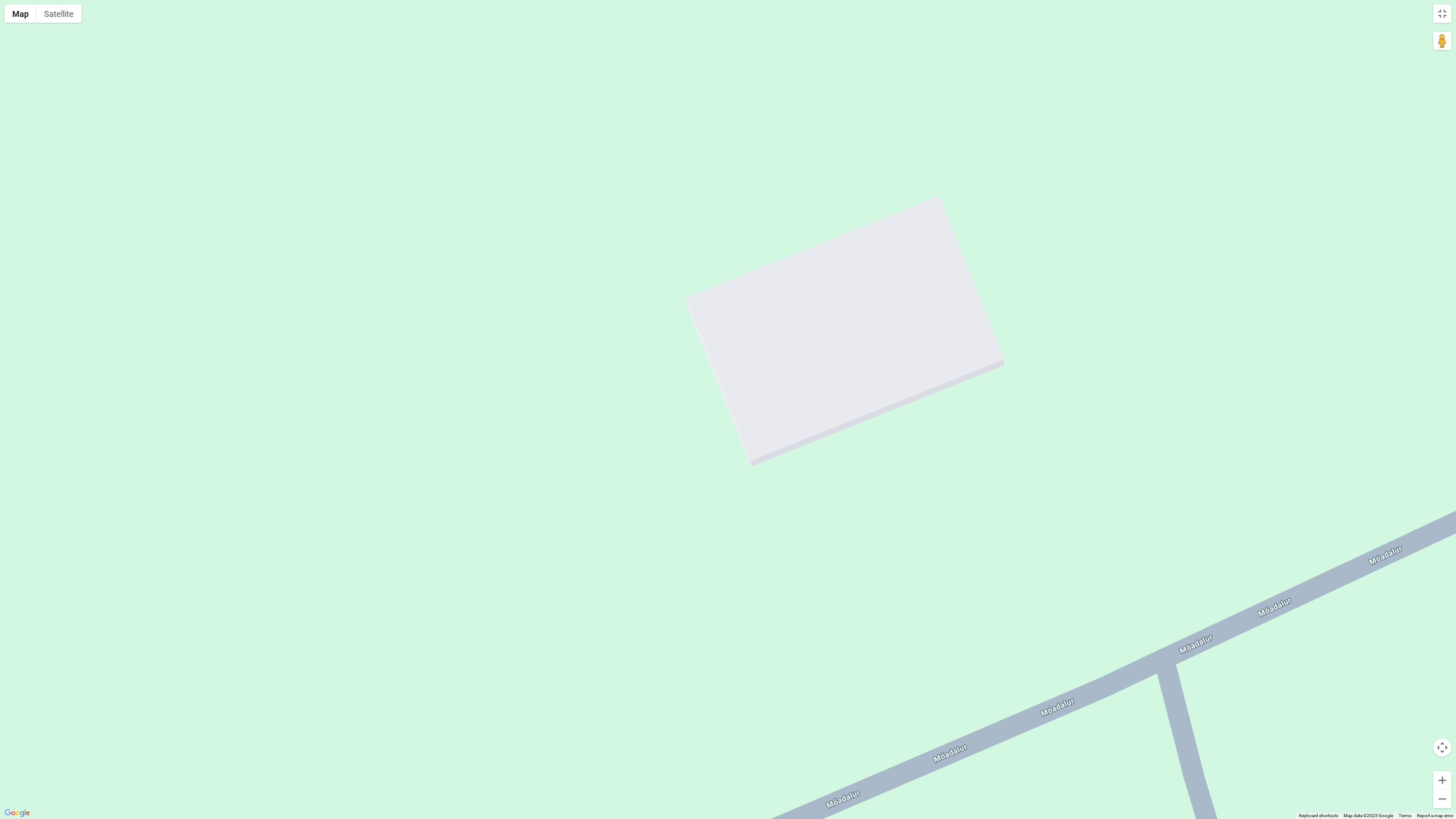
drag, startPoint x: 422, startPoint y: 410, endPoint x: 1035, endPoint y: 414, distance: 613.0
click at [1035, 414] on div at bounding box center [728, 409] width 1456 height 819
click at [47, 14] on button "Satellite" at bounding box center [59, 14] width 45 height 18
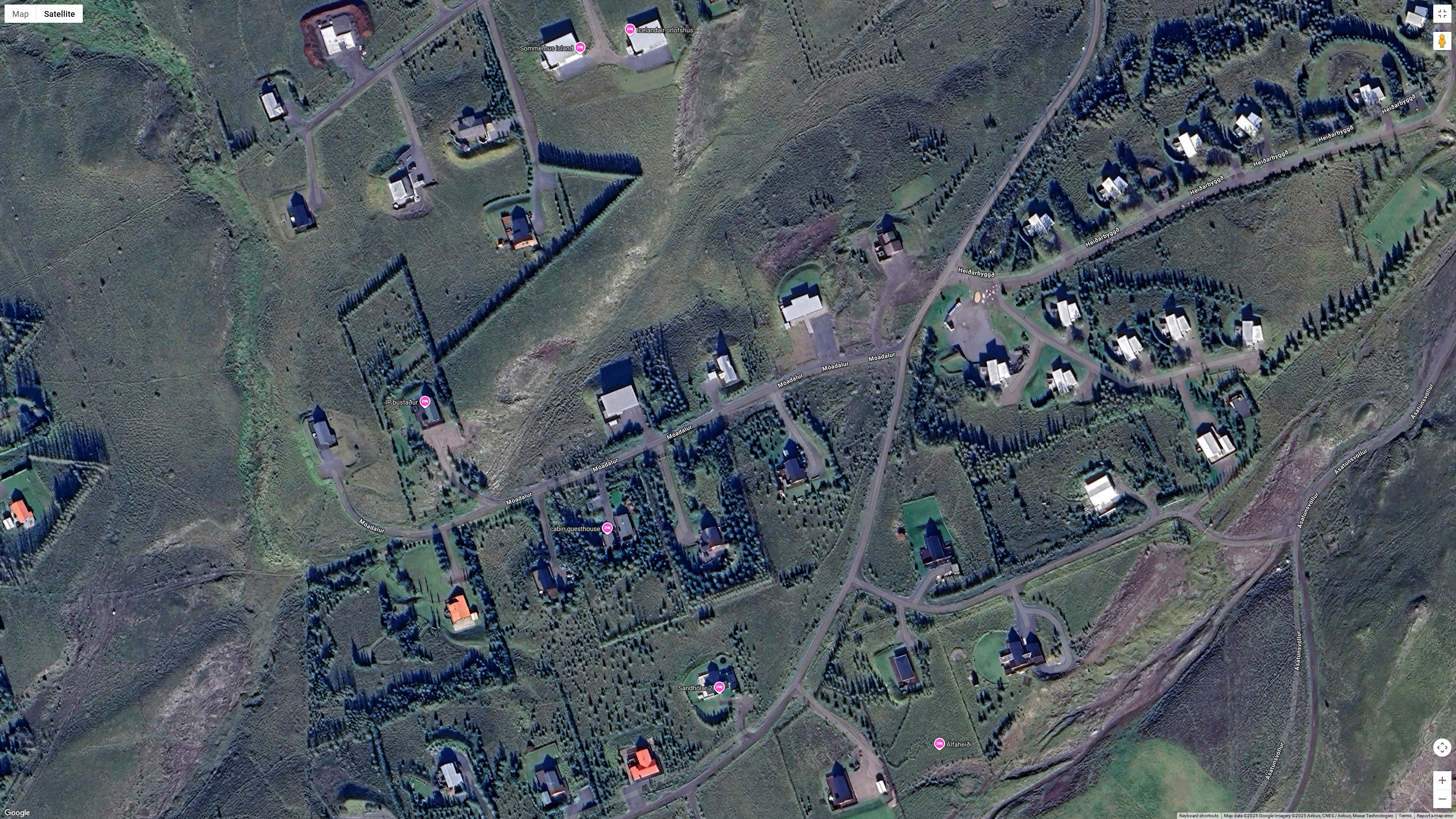
drag, startPoint x: 1152, startPoint y: 287, endPoint x: 856, endPoint y: 342, distance: 301.1
click at [856, 342] on div at bounding box center [728, 409] width 1456 height 819
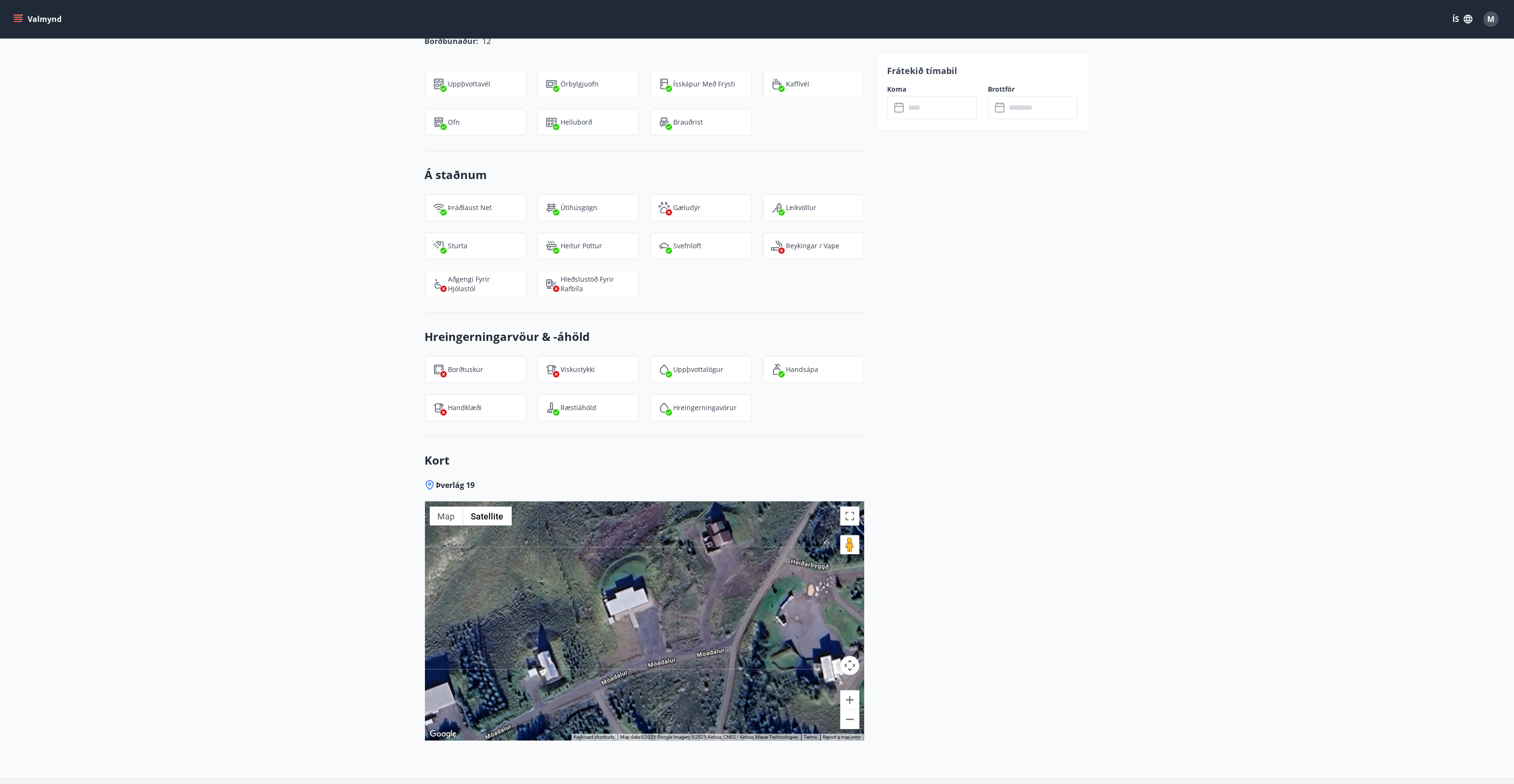
drag, startPoint x: 759, startPoint y: 587, endPoint x: 662, endPoint y: 680, distance: 134.4
click at [662, 680] on div at bounding box center [644, 621] width 439 height 238
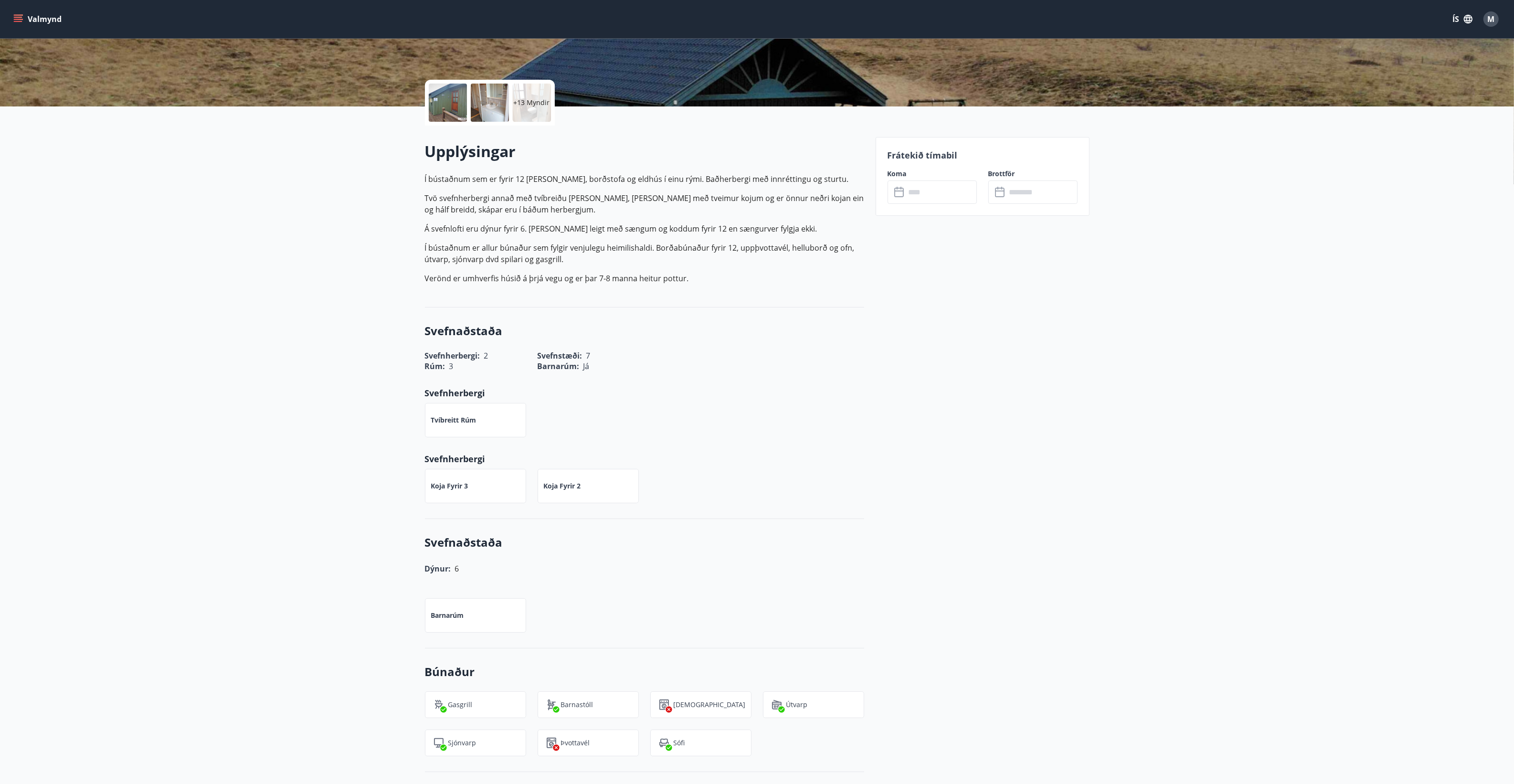
scroll to position [0, 0]
